Goal: Obtain resource: Download file/media

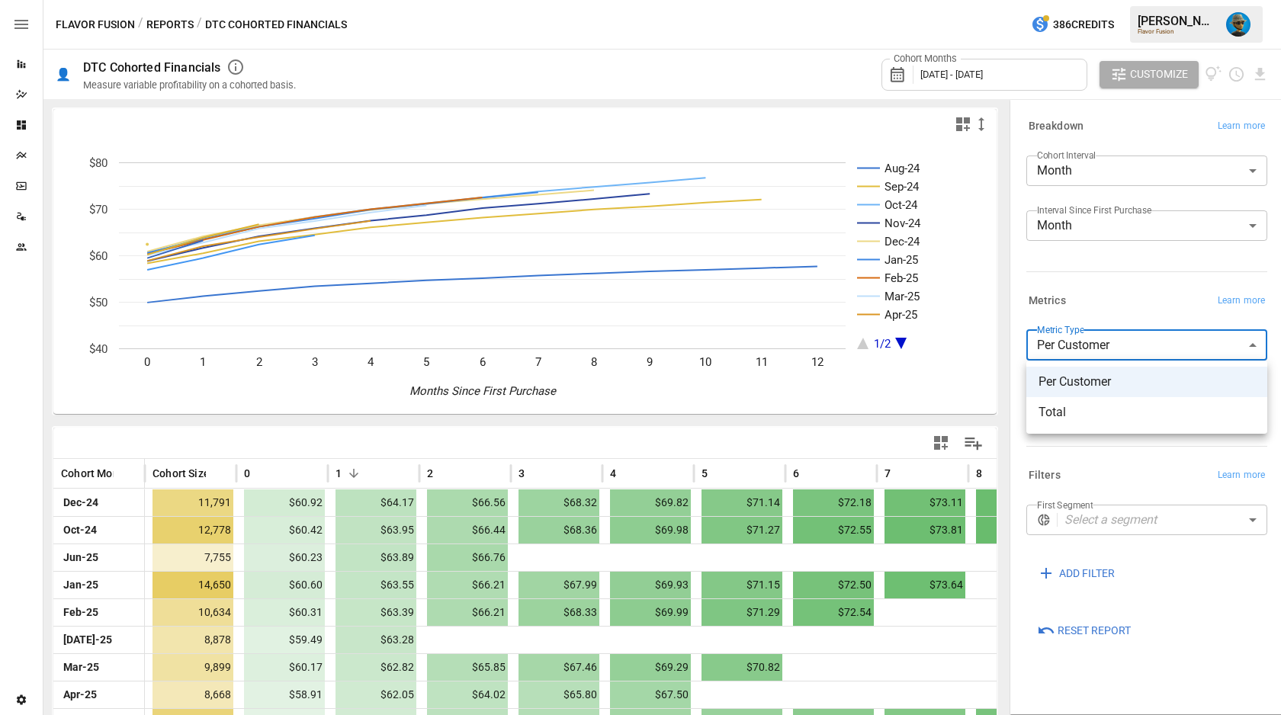
click at [1093, 304] on div at bounding box center [640, 357] width 1281 height 715
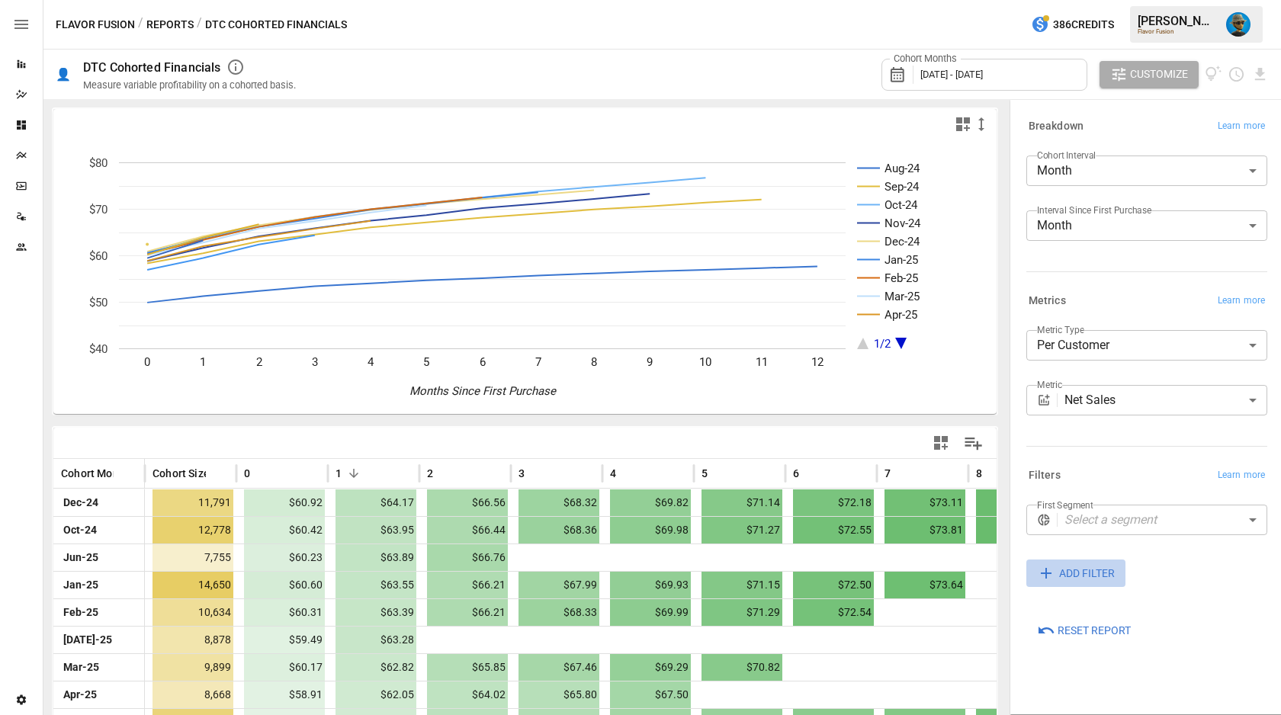
click at [1082, 567] on span "ADD FILTER" at bounding box center [1087, 573] width 56 height 19
click at [1130, 30] on body "Reports Dazzler Studio Dashboards Plans SmartModel ™ Data Sources Team Settings…" at bounding box center [640, 30] width 1281 height 0
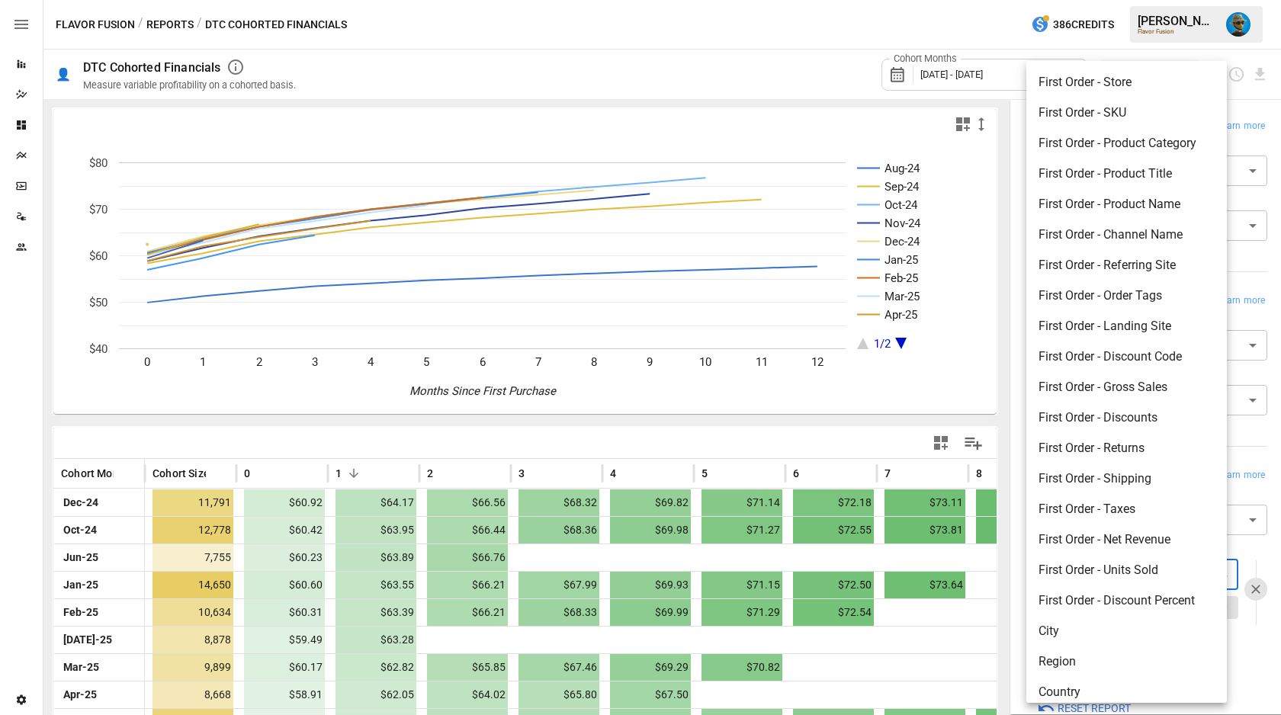
click at [1261, 262] on div at bounding box center [640, 357] width 1281 height 715
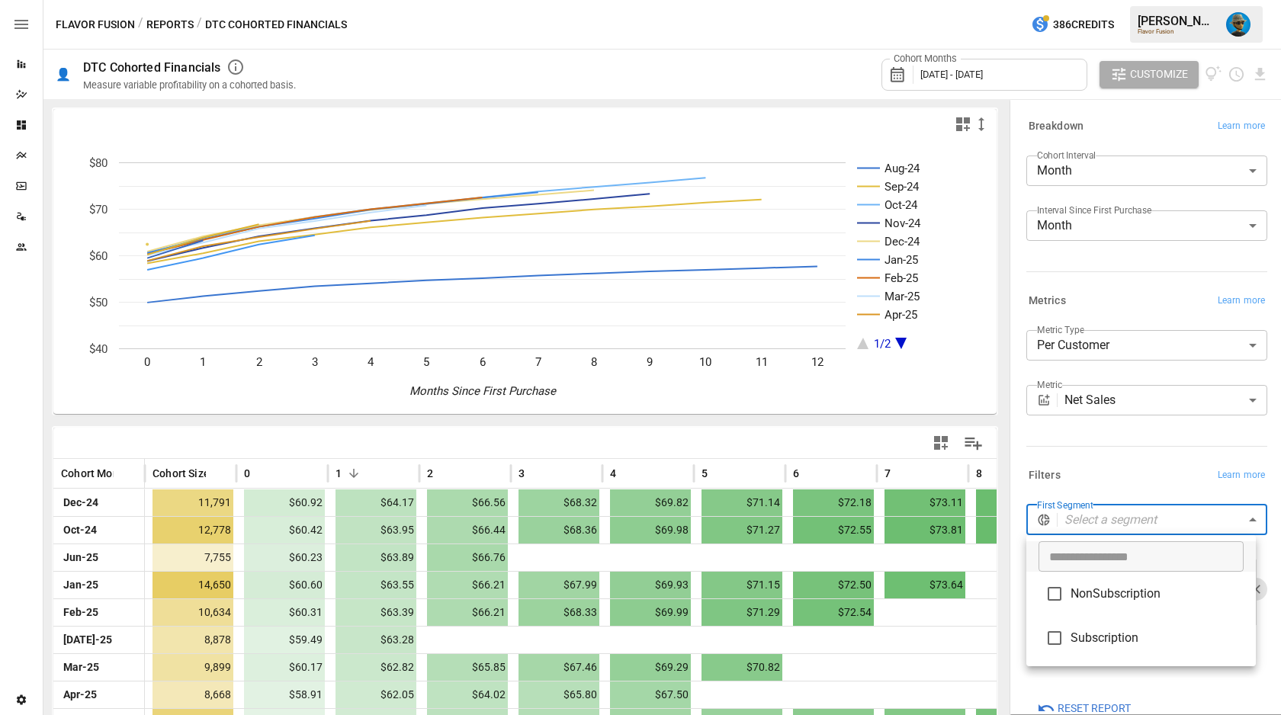
click at [1107, 30] on body "Reports Dazzler Studio Dashboards Plans SmartModel ™ Data Sources Team Settings…" at bounding box center [640, 30] width 1281 height 0
click at [1117, 478] on div at bounding box center [640, 357] width 1281 height 715
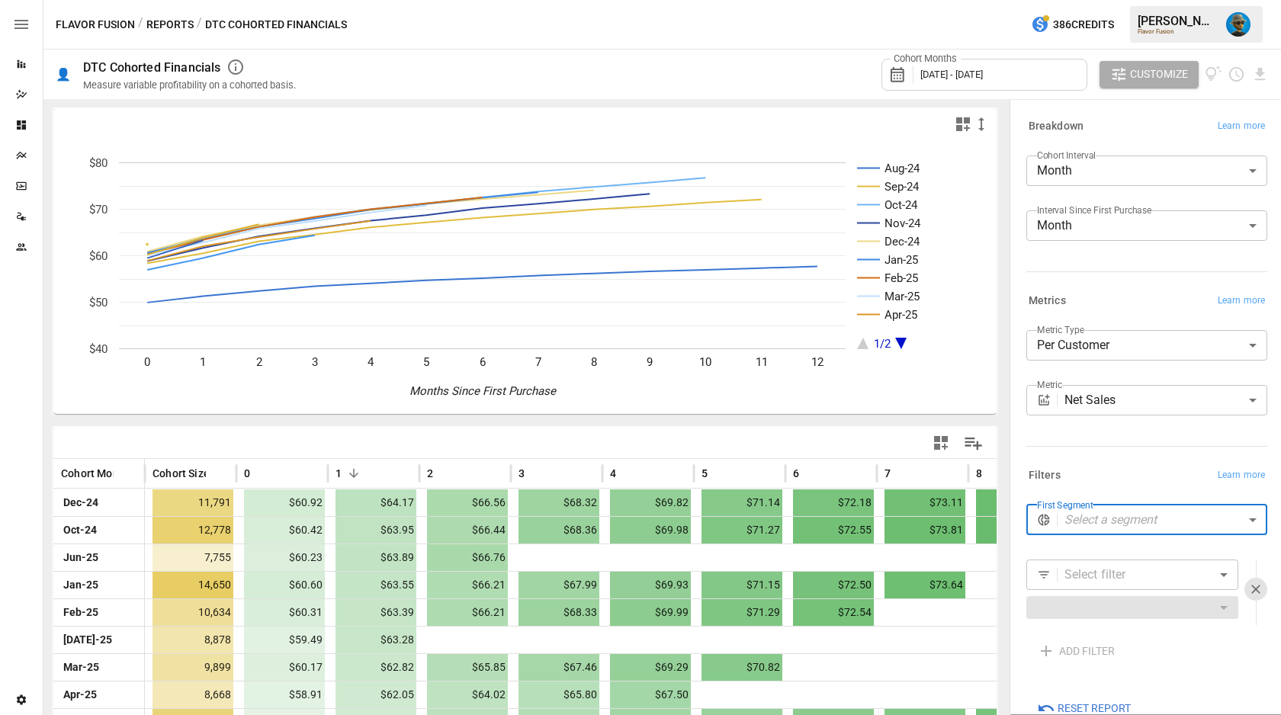
scroll to position [32, 0]
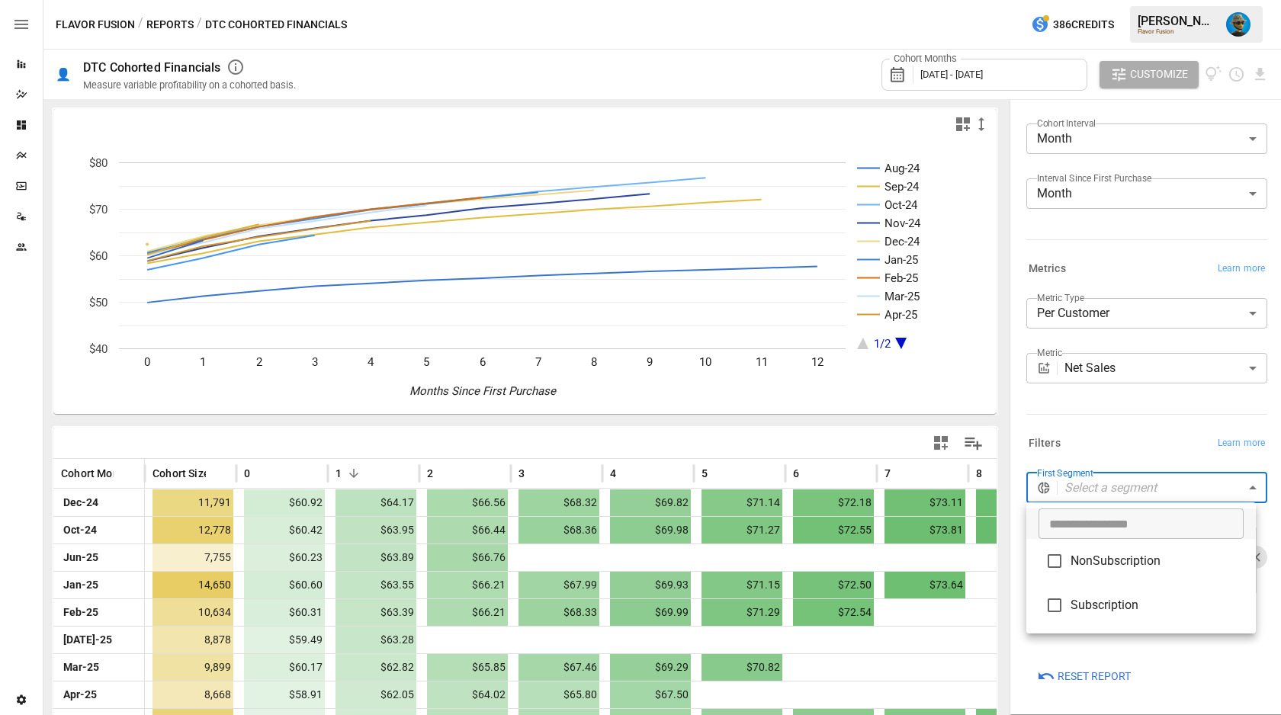
click at [1122, 30] on body "Reports Dazzler Studio Dashboards Plans SmartModel ™ Data Sources Team Settings…" at bounding box center [640, 30] width 1281 height 0
click at [1086, 559] on span "NonSubscription" at bounding box center [1156, 561] width 173 height 18
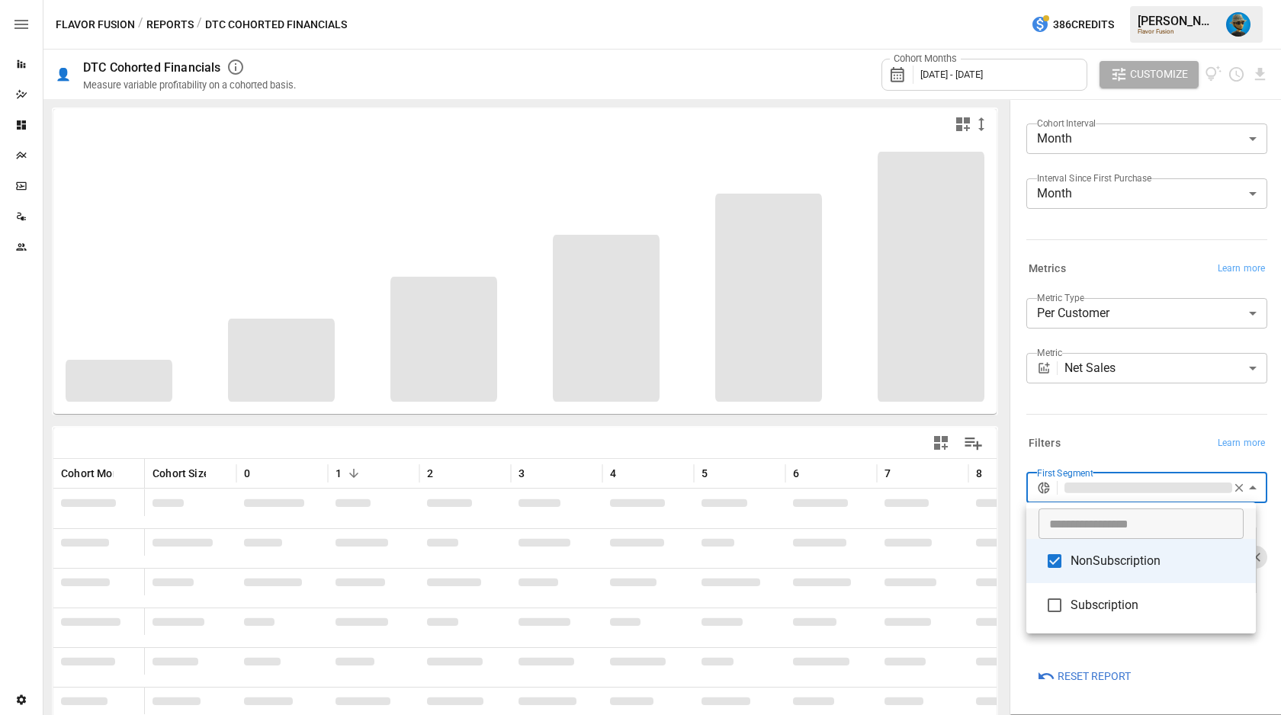
click at [1101, 457] on div at bounding box center [640, 357] width 1281 height 715
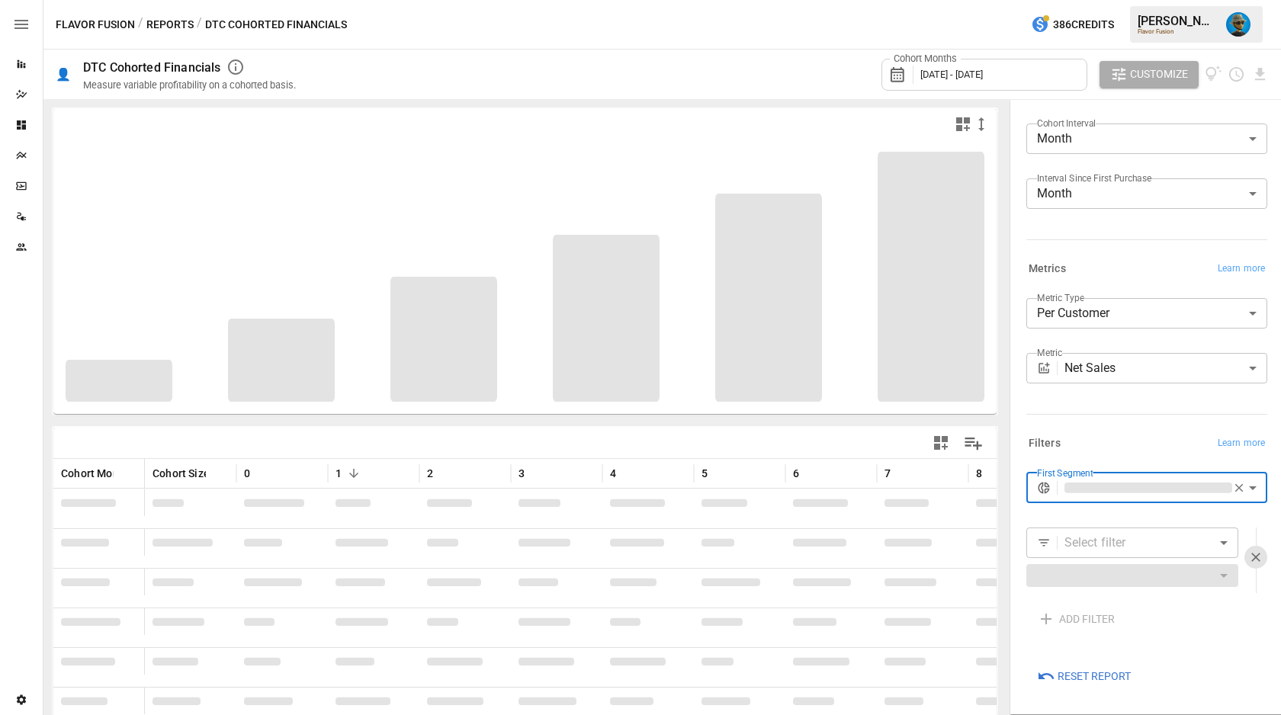
click at [1077, 30] on body "Reports Dazzler Studio Dashboards Plans SmartModel ™ Data Sources Team Settings…" at bounding box center [640, 30] width 1281 height 0
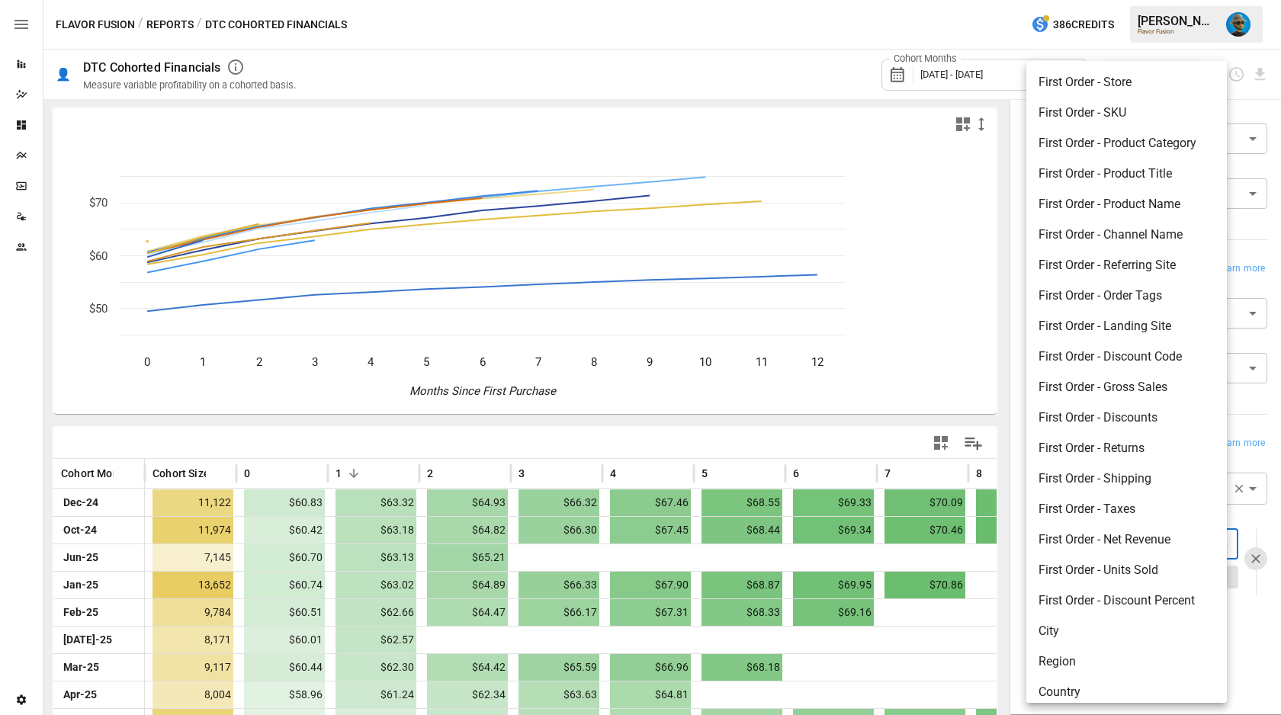
click at [1124, 178] on li "First Order - Product Title" at bounding box center [1126, 174] width 200 height 30
type input "**********"
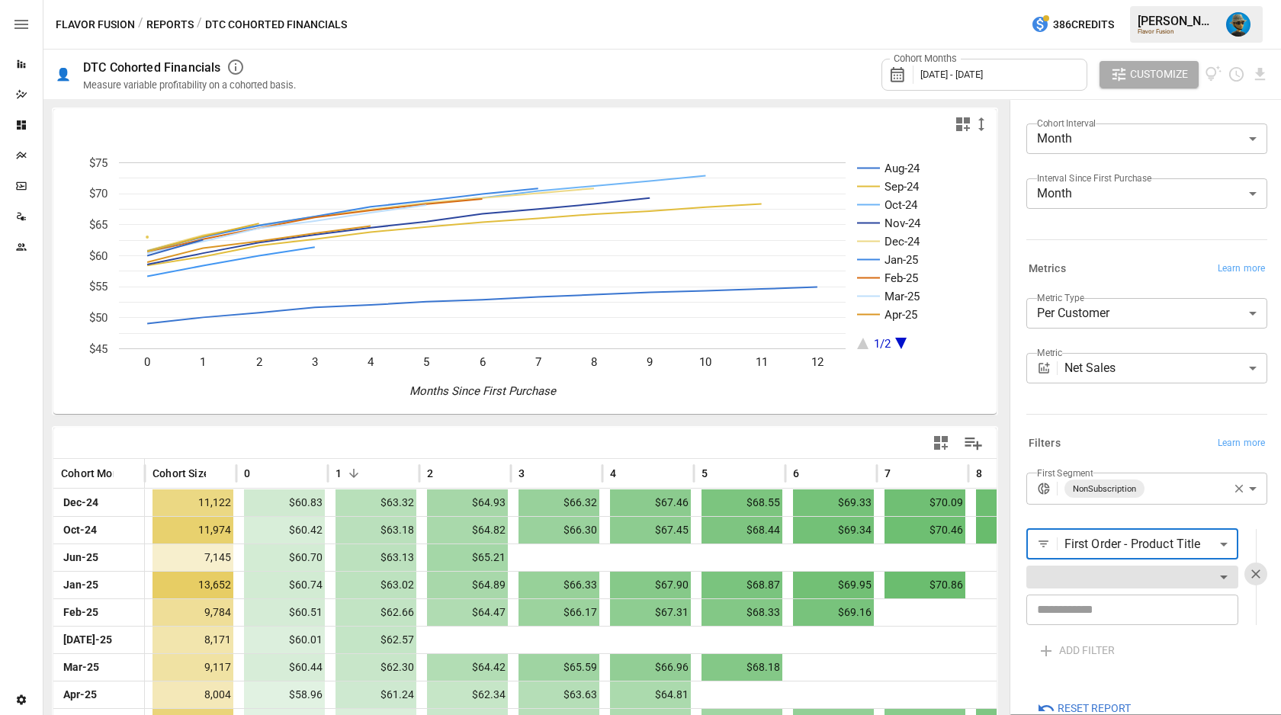
click at [1107, 30] on body "Reports Dazzler Studio Dashboards Plans SmartModel ™ Data Sources Team Settings…" at bounding box center [640, 30] width 1281 height 0
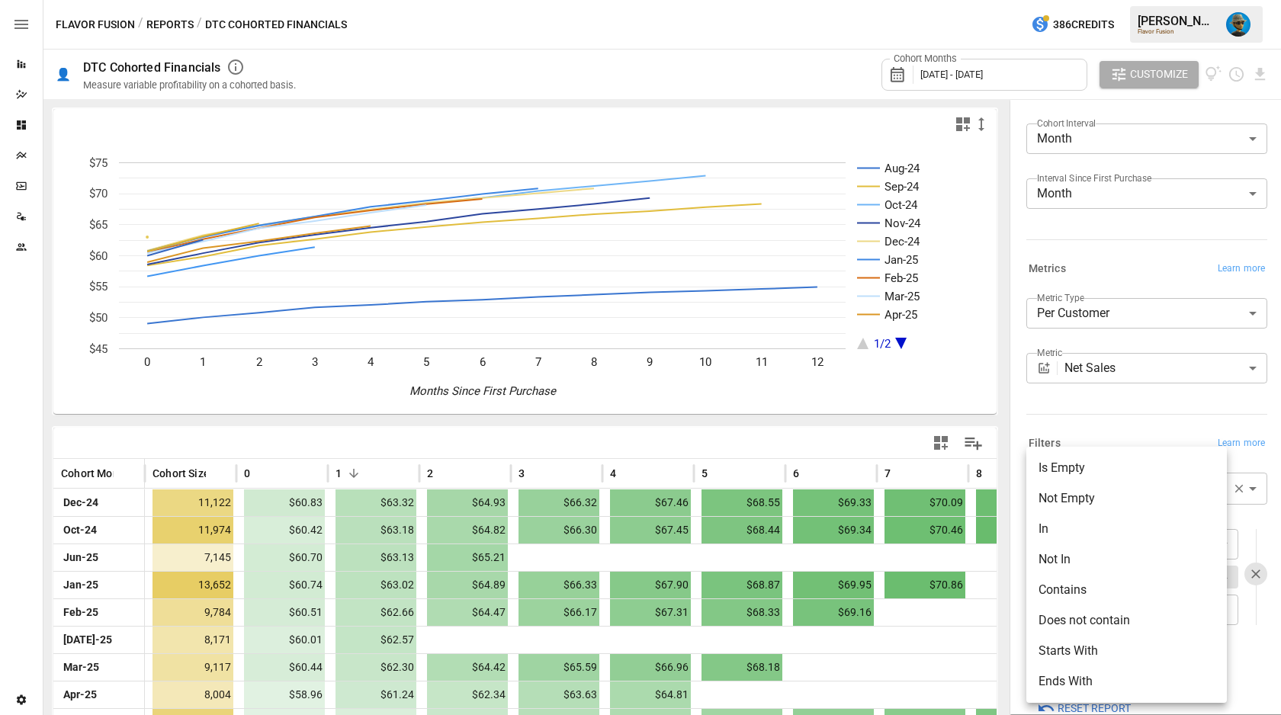
click at [1213, 72] on div at bounding box center [640, 357] width 1281 height 715
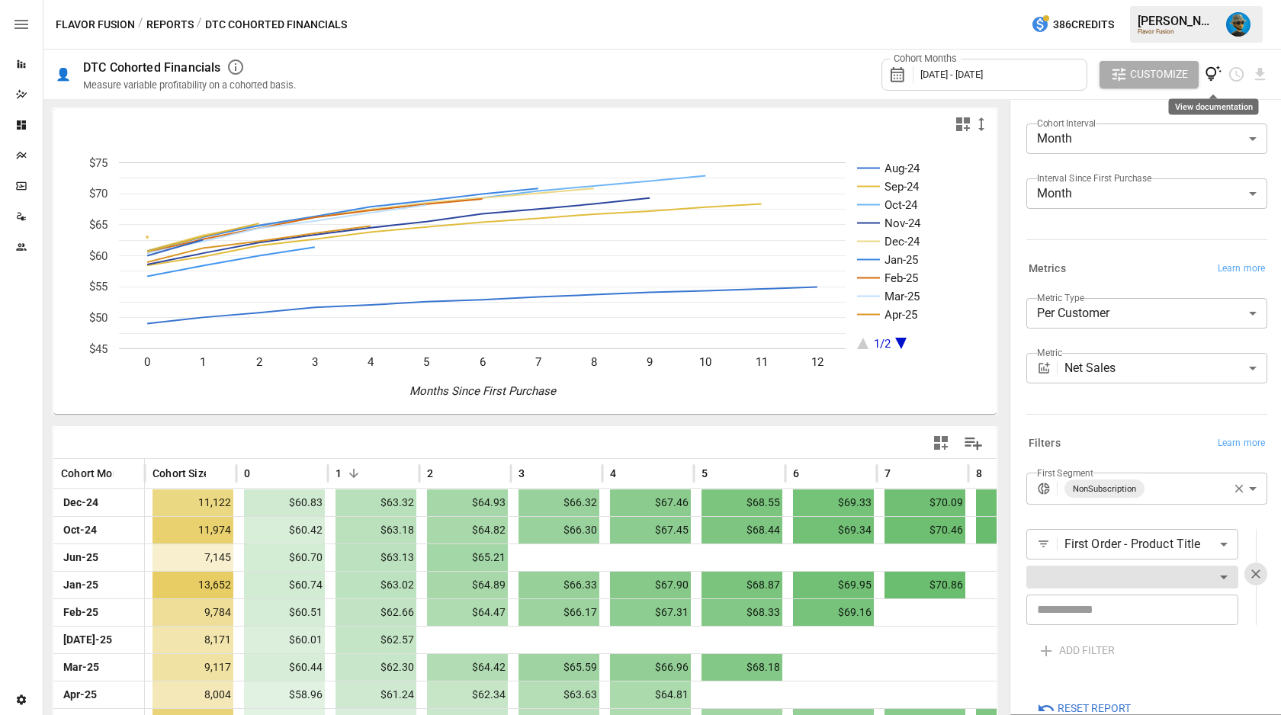
click at [1211, 82] on icon "View documentation" at bounding box center [1213, 75] width 18 height 18
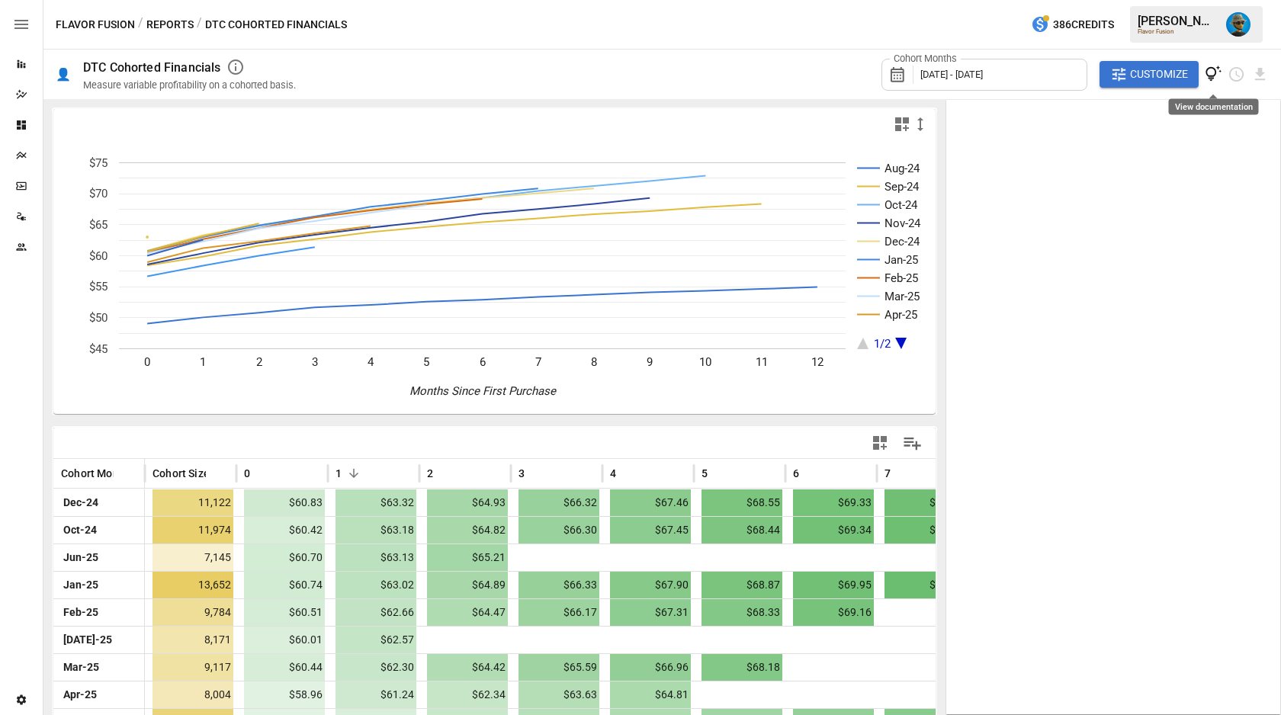
scroll to position [39, 0]
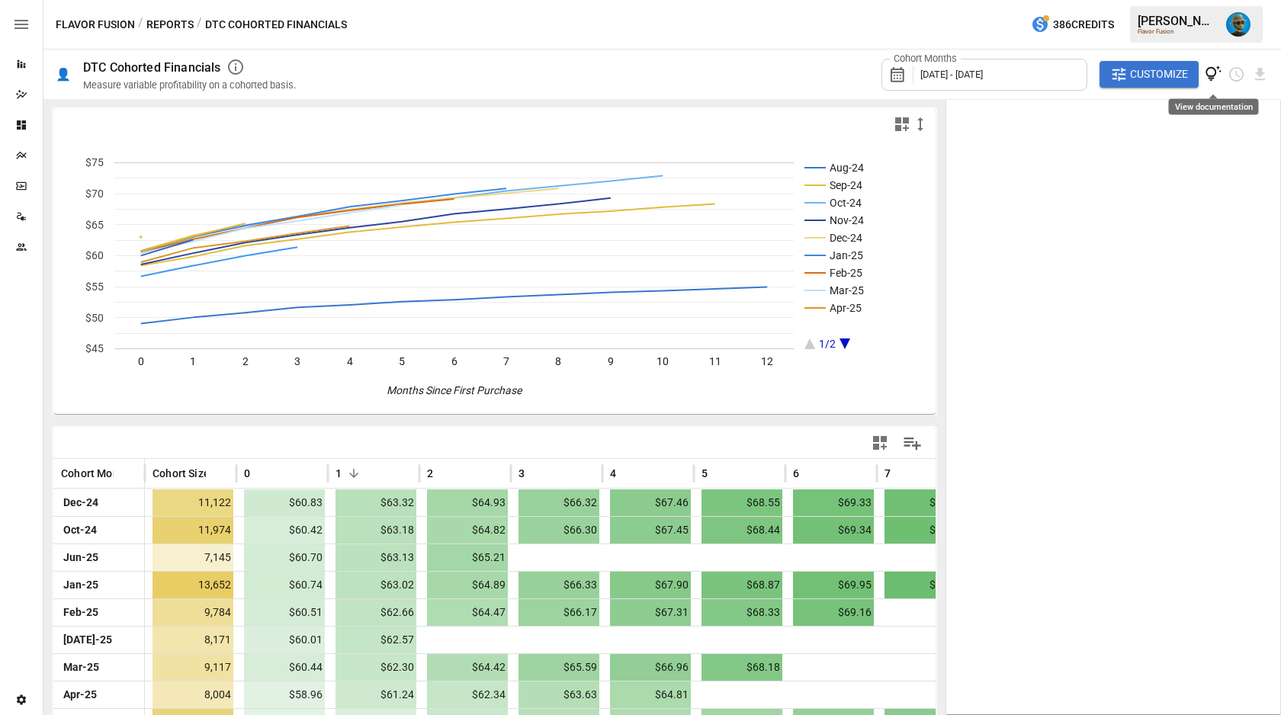
click at [1213, 79] on icon "View documentation" at bounding box center [1213, 75] width 18 height 18
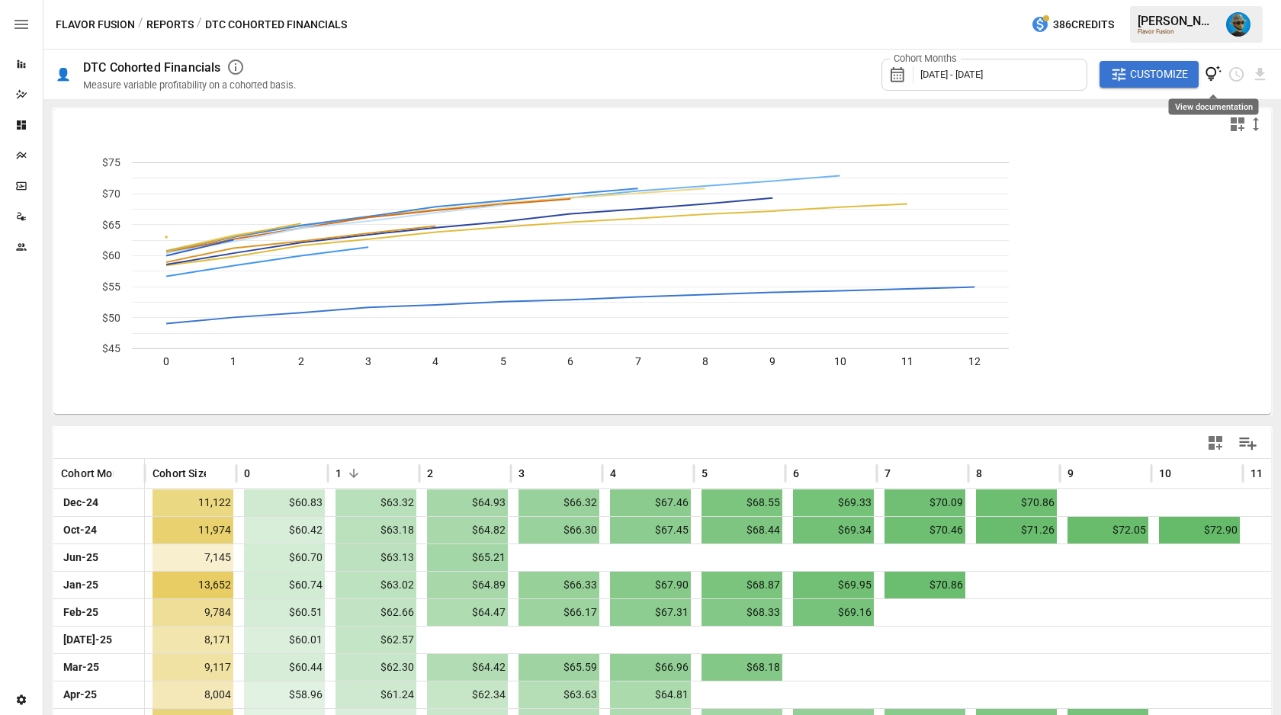
click at [1213, 79] on icon "View documentation" at bounding box center [1213, 75] width 18 height 18
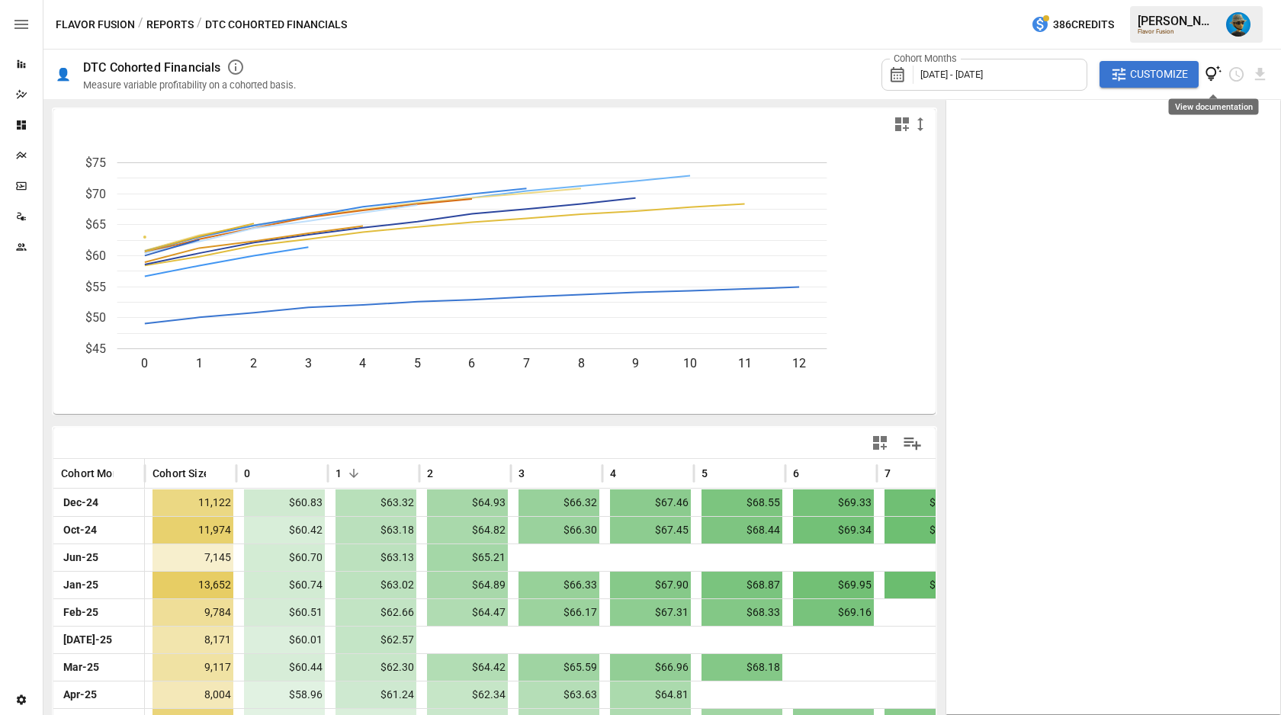
click at [1213, 79] on icon "View documentation" at bounding box center [1213, 75] width 18 height 18
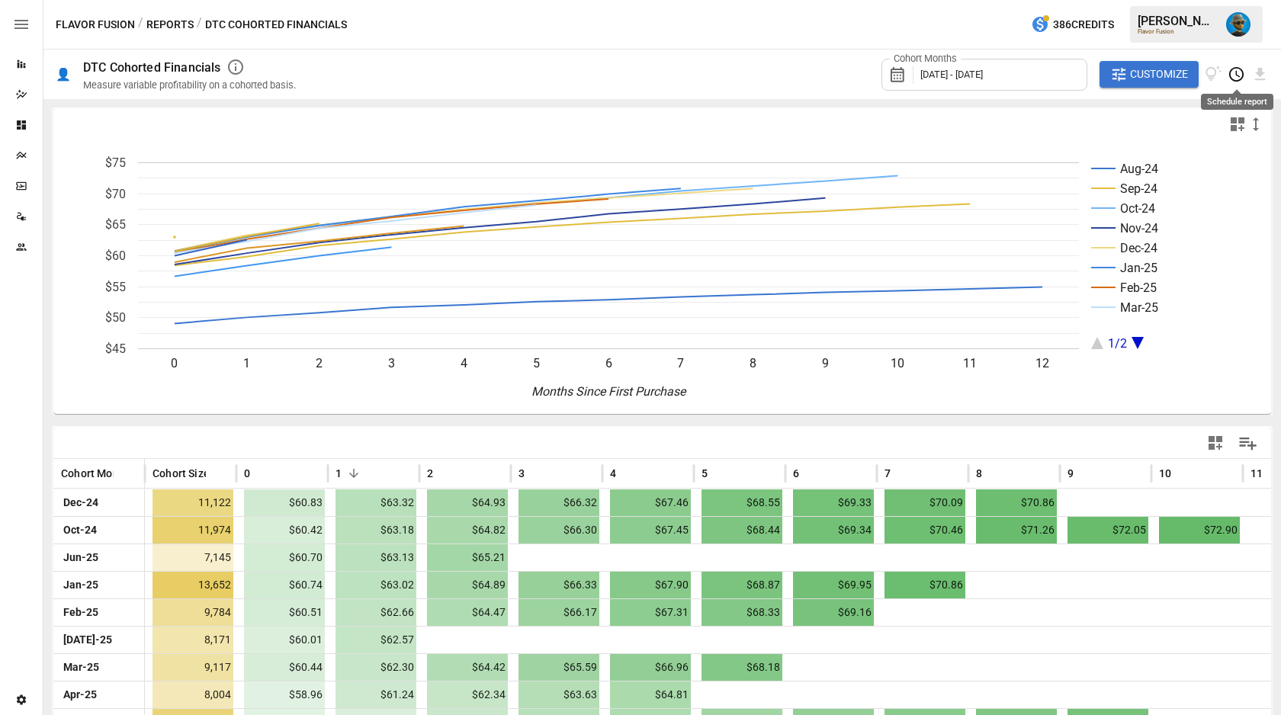
click at [1236, 79] on icon "Schedule report" at bounding box center [1236, 75] width 18 height 18
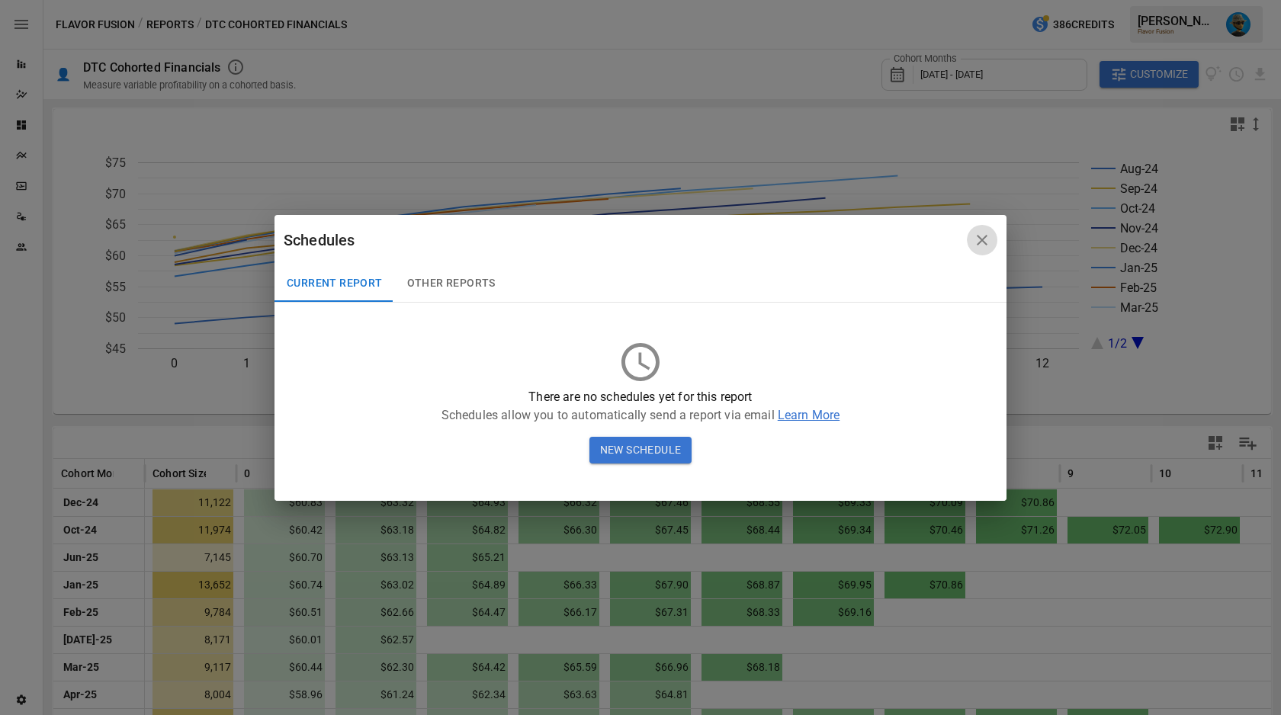
click at [986, 241] on icon "button" at bounding box center [982, 240] width 18 height 18
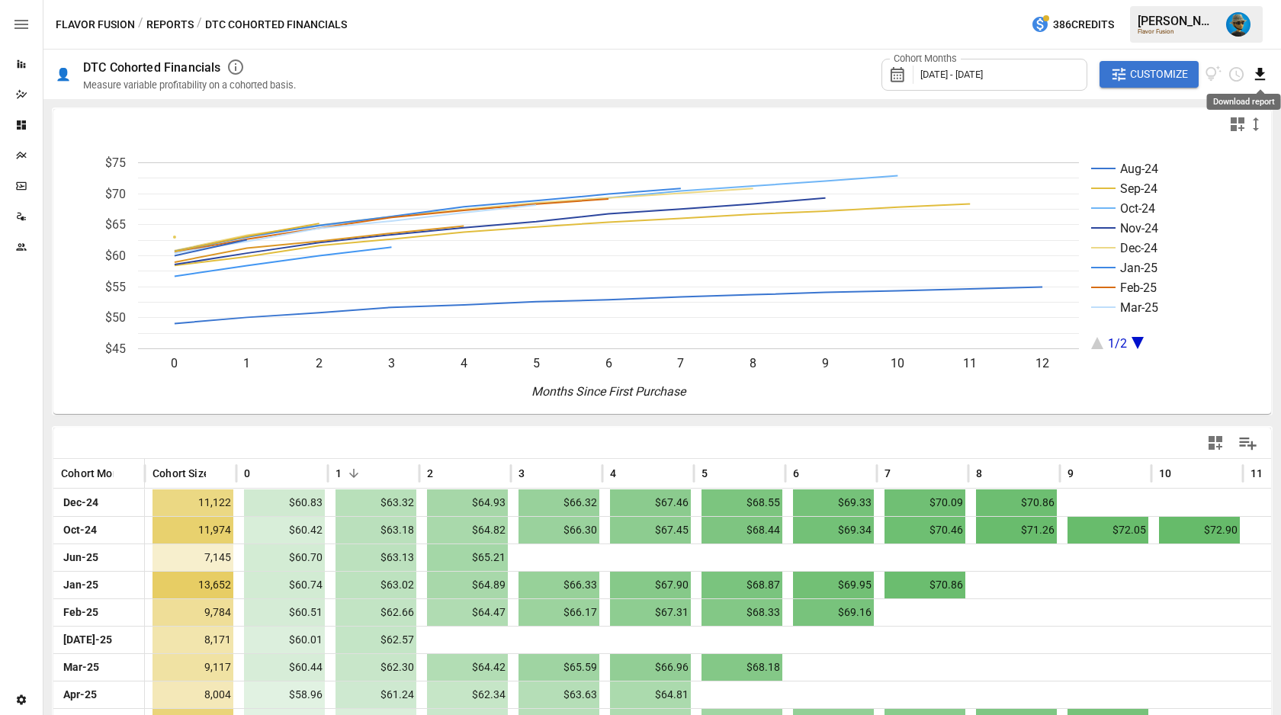
click at [1259, 77] on icon "Download report" at bounding box center [1260, 75] width 18 height 18
click at [782, 92] on div at bounding box center [640, 357] width 1281 height 715
